Goal: Information Seeking & Learning: Learn about a topic

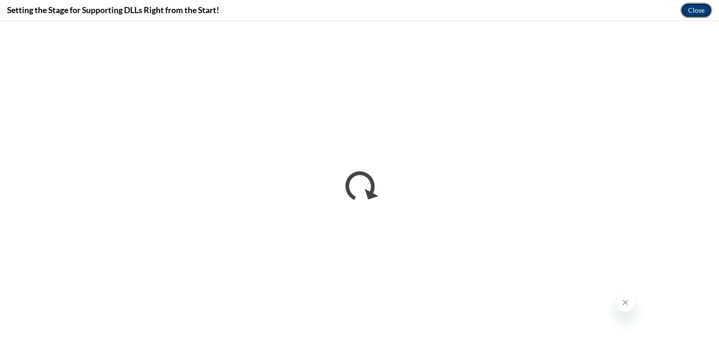
click at [703, 10] on button "Close" at bounding box center [696, 10] width 31 height 15
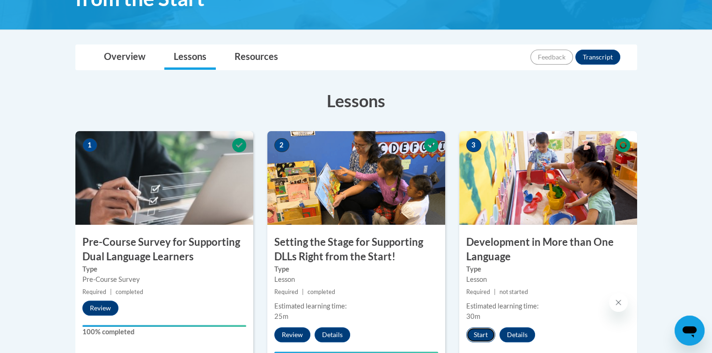
click at [480, 334] on button "Start" at bounding box center [480, 334] width 29 height 15
